Goal: Task Accomplishment & Management: Complete application form

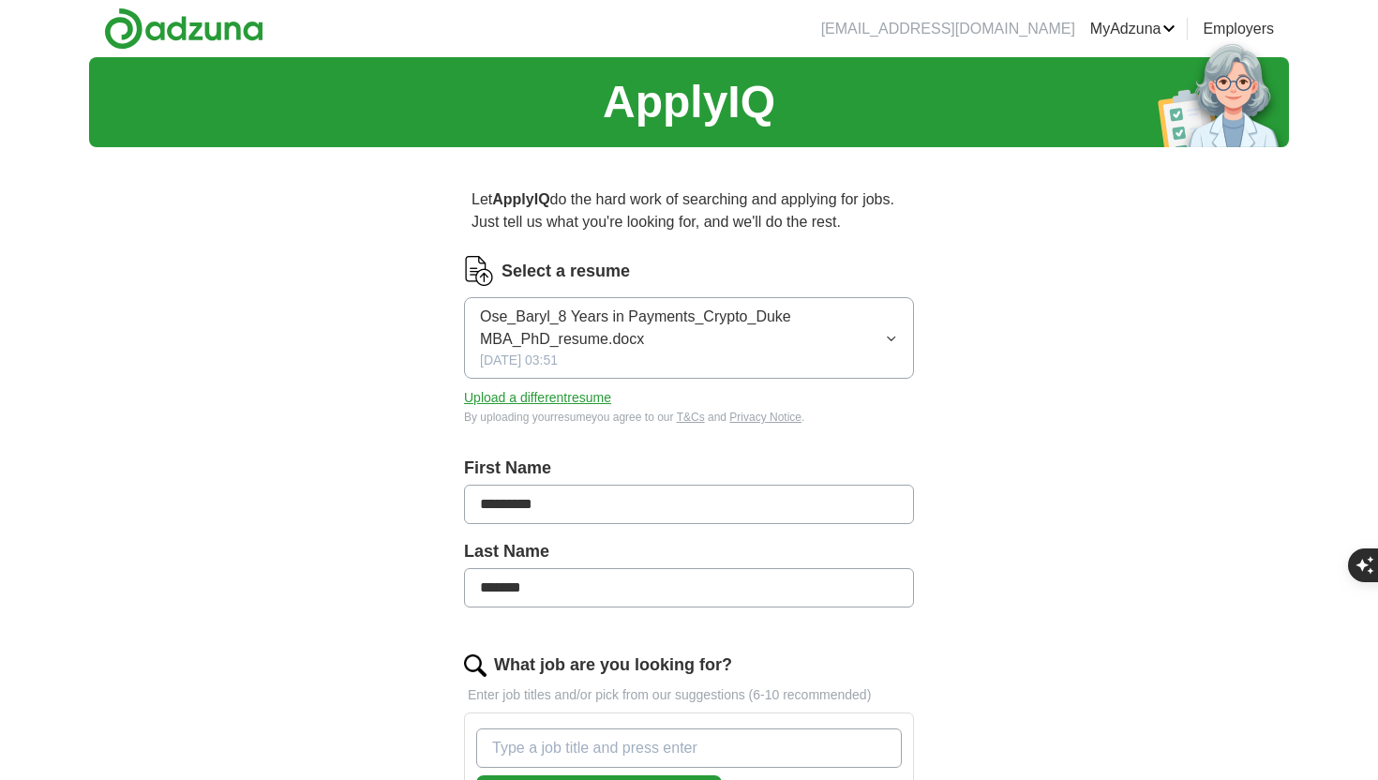
click at [0, 0] on link "ApplyIQ" at bounding box center [0, 0] width 0 height 0
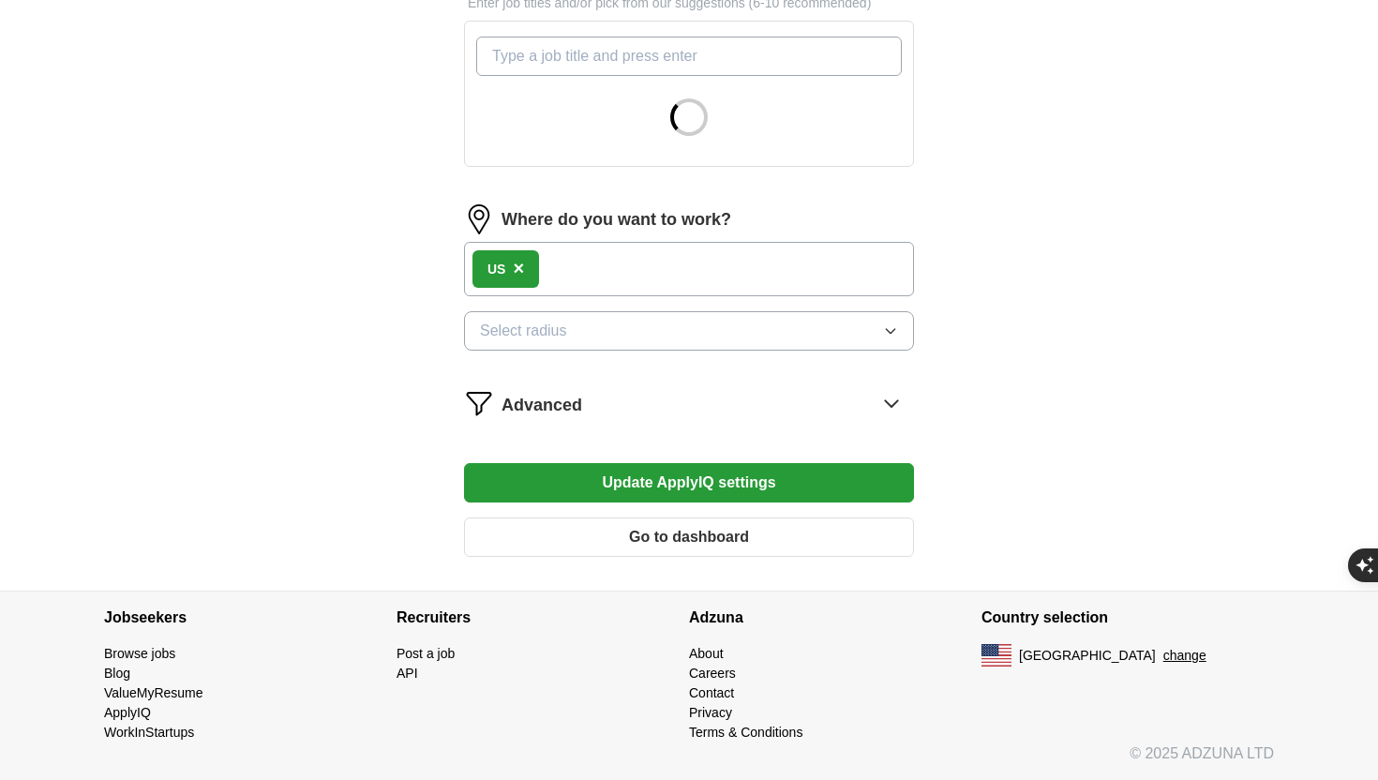
click at [663, 545] on button "Go to dashboard" at bounding box center [689, 536] width 450 height 39
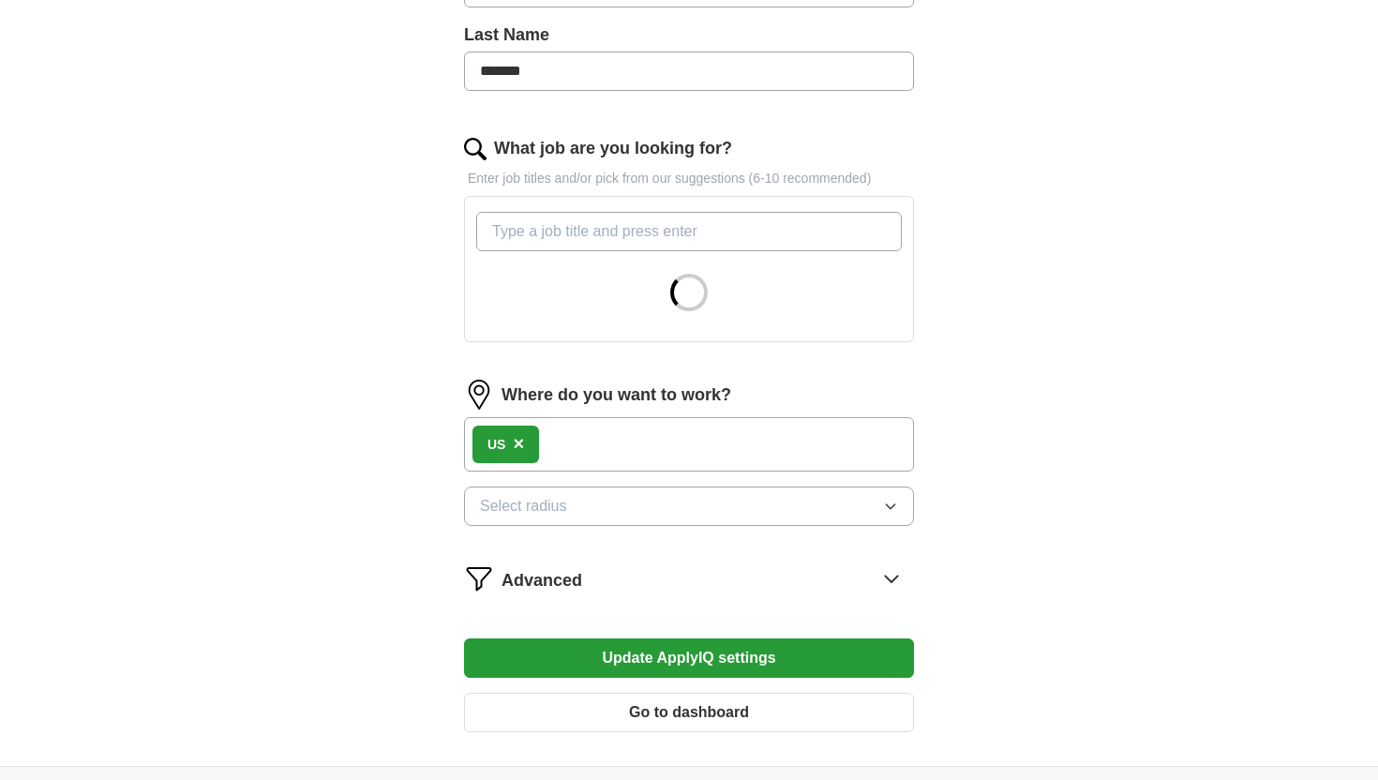
scroll to position [692, 0]
